Goal: Task Accomplishment & Management: Use online tool/utility

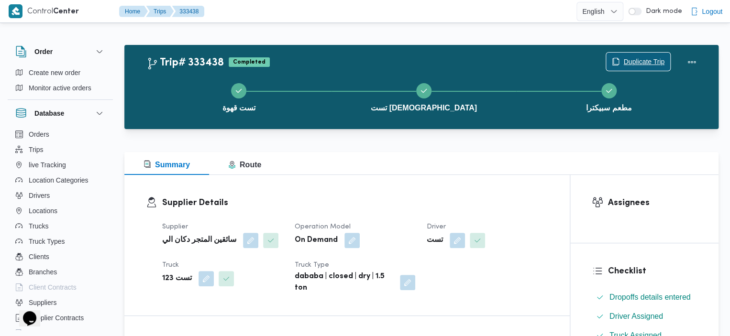
click at [639, 57] on span "Duplicate Trip" at bounding box center [643, 61] width 41 height 11
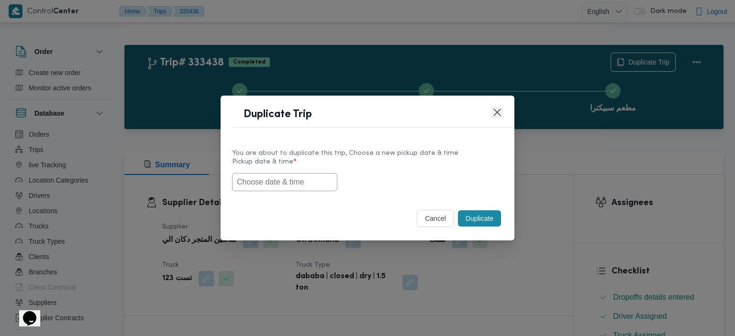
click at [499, 107] on button "Closes this modal window" at bounding box center [496, 112] width 11 height 11
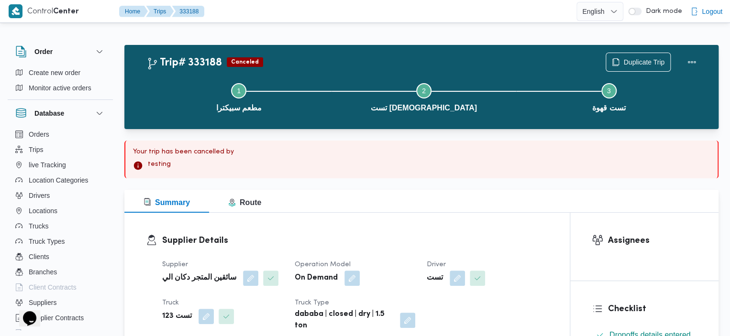
click at [632, 52] on div "Duplicate Trip" at bounding box center [653, 62] width 107 height 31
click at [633, 60] on span "Duplicate Trip" at bounding box center [643, 61] width 41 height 11
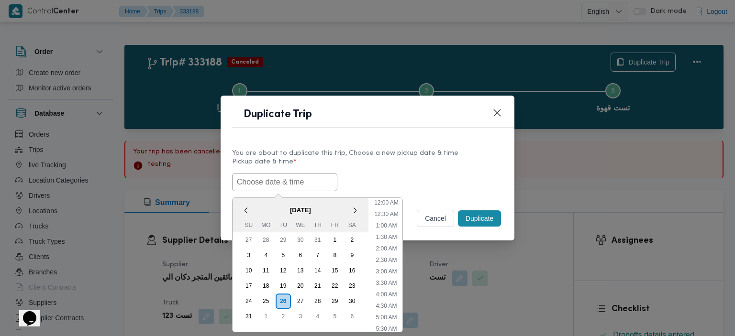
click at [299, 181] on input "text" at bounding box center [284, 182] width 105 height 18
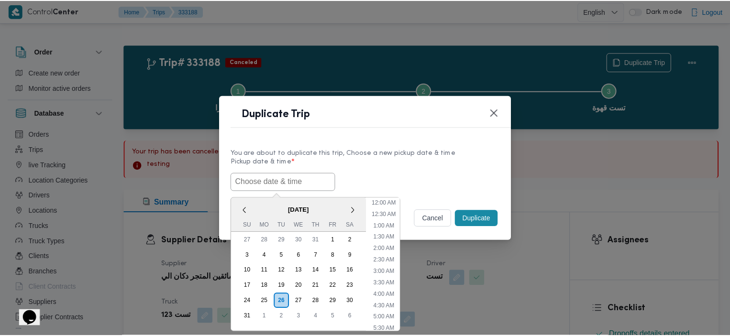
scroll to position [272, 0]
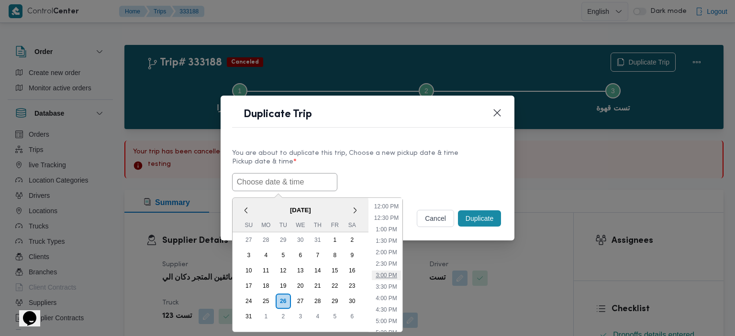
click at [384, 271] on li "3:00 PM" at bounding box center [386, 276] width 29 height 10
type input "26/08/2025 3:00PM"
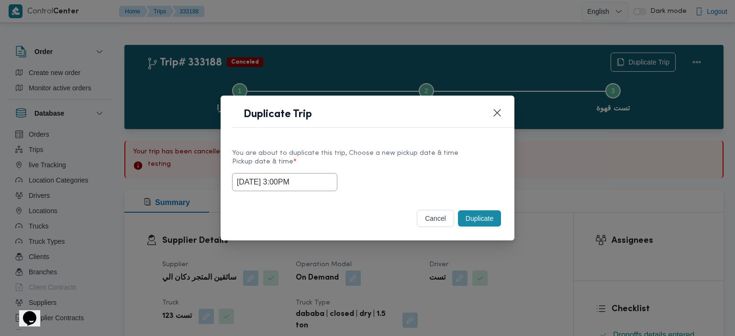
click at [478, 221] on button "Duplicate" at bounding box center [479, 218] width 43 height 16
